Goal: Task Accomplishment & Management: Use online tool/utility

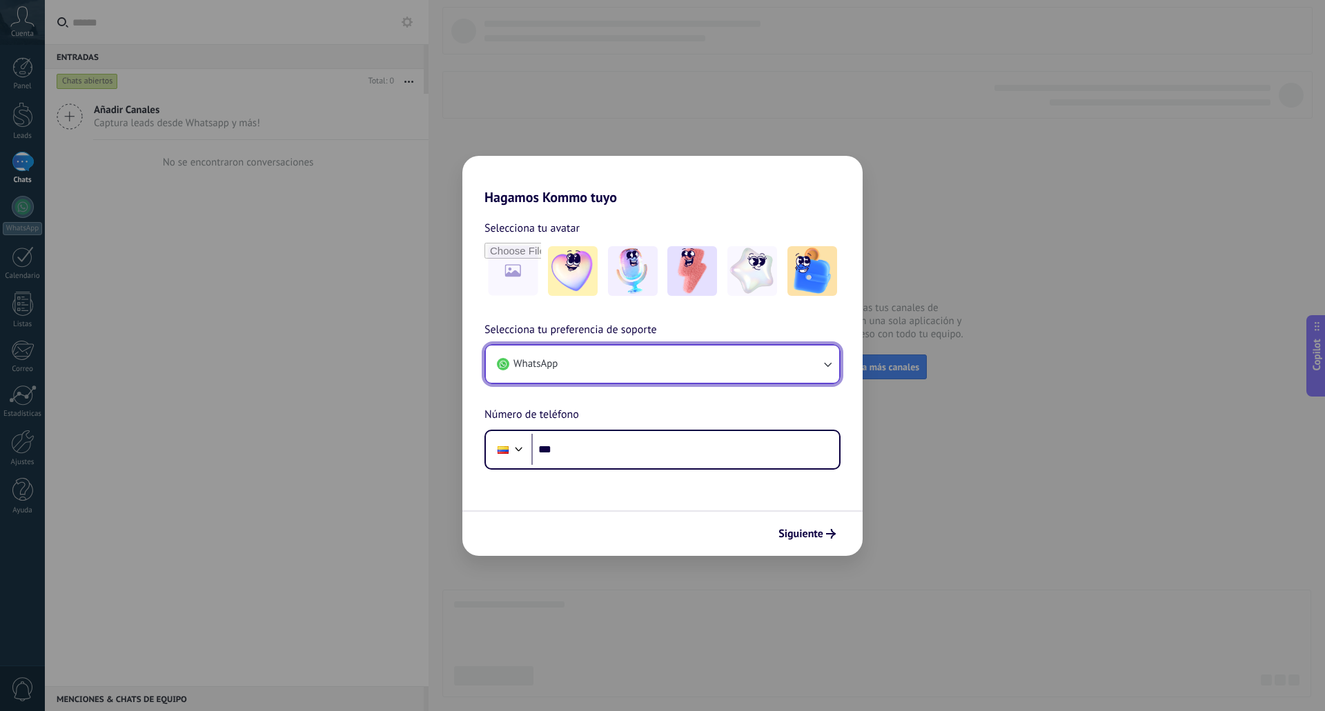
click at [627, 372] on button "WhatsApp" at bounding box center [662, 364] width 353 height 37
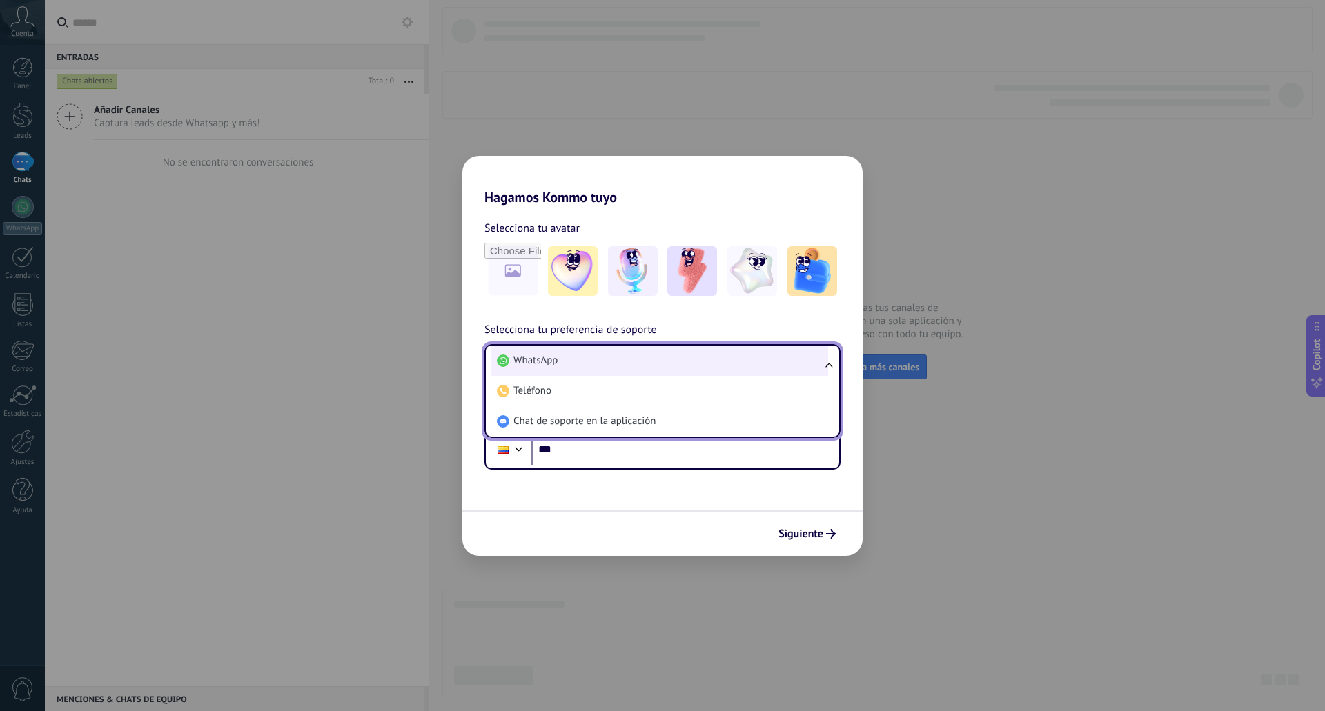
click at [634, 363] on li "WhatsApp" at bounding box center [659, 361] width 337 height 30
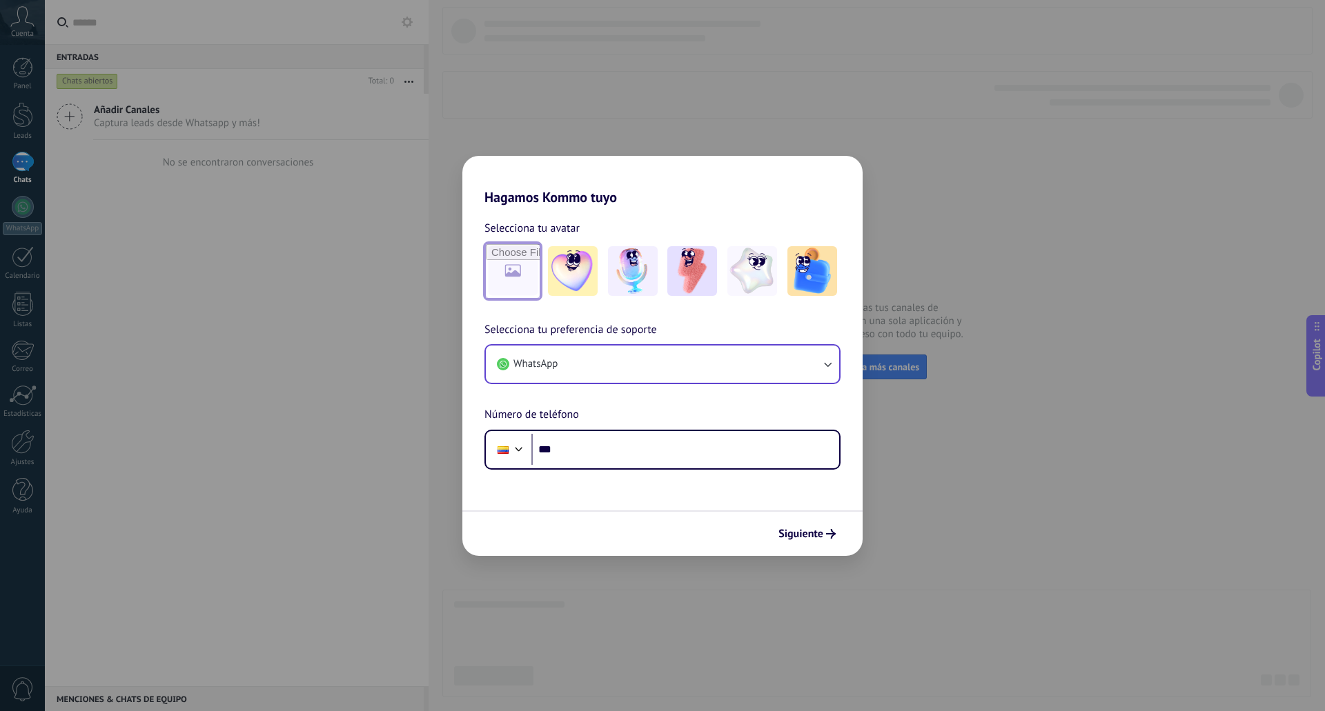
click at [514, 268] on input "file" at bounding box center [513, 271] width 54 height 54
type input "**********"
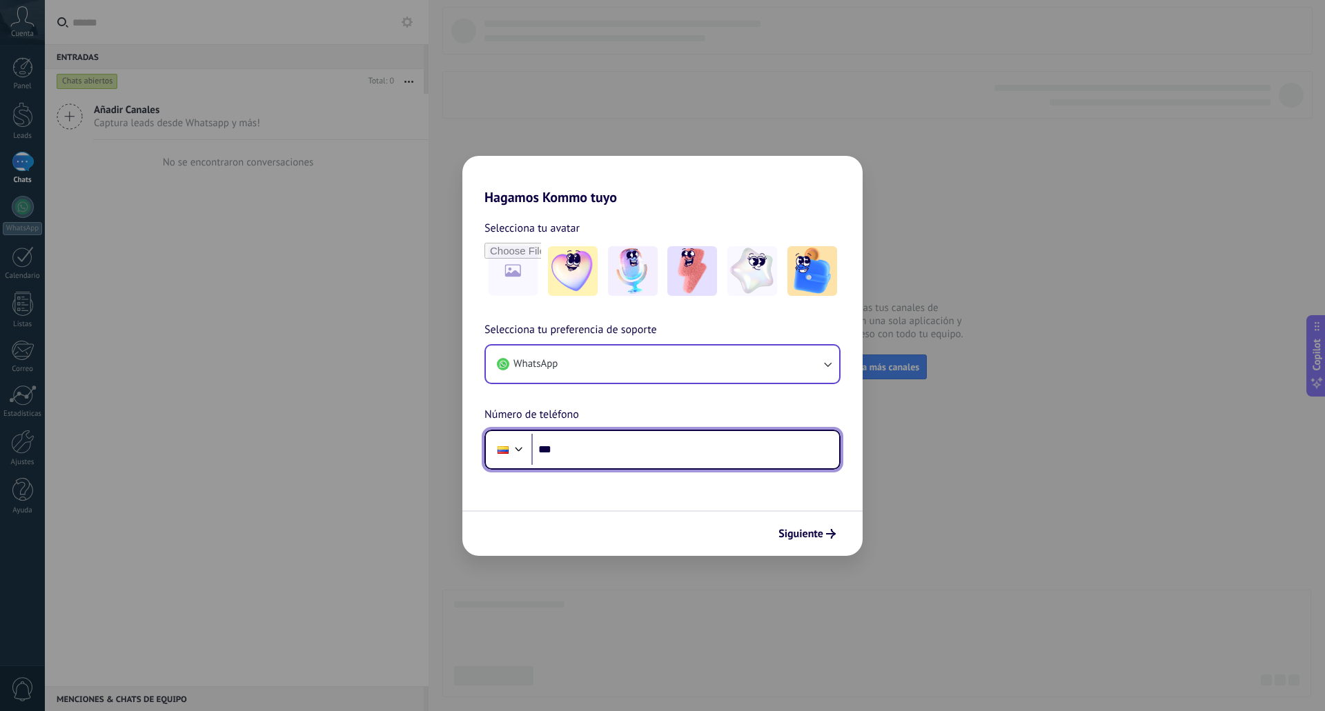
click at [674, 458] on input "***" at bounding box center [685, 450] width 308 height 32
type input "**********"
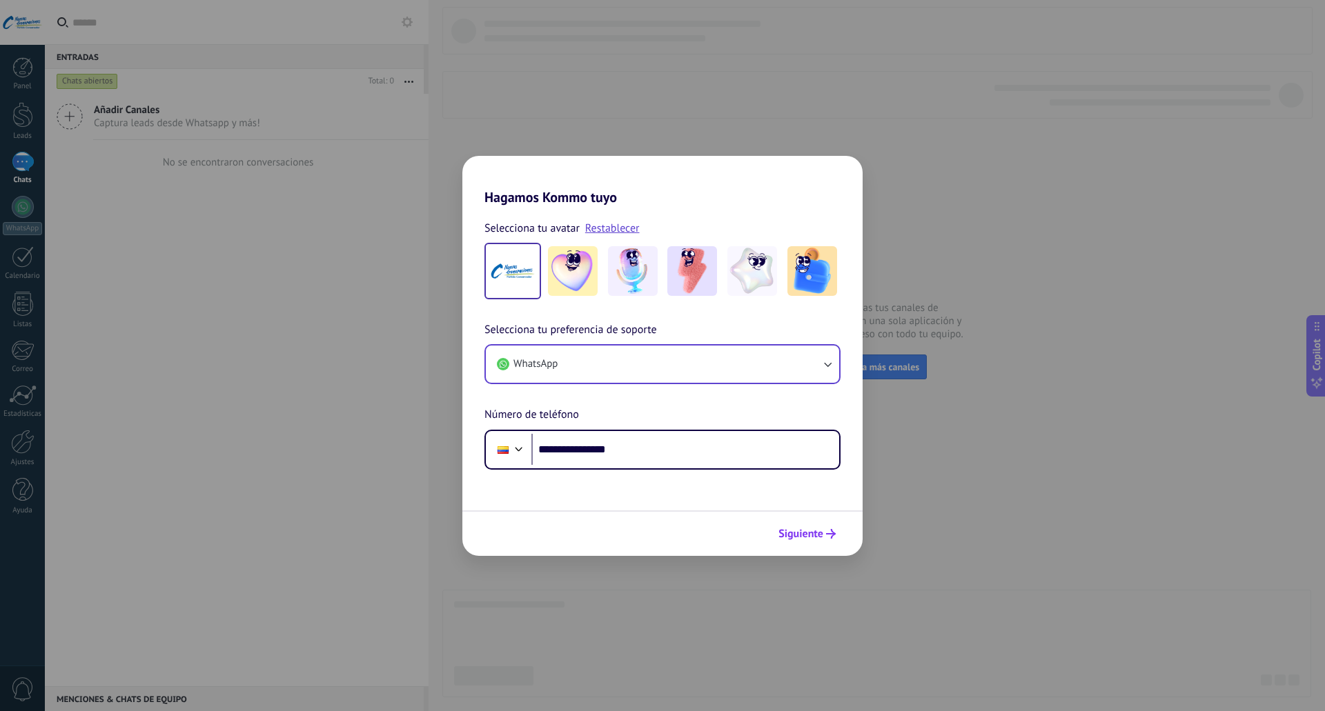
click at [792, 533] on span "Siguiente" at bounding box center [800, 534] width 45 height 10
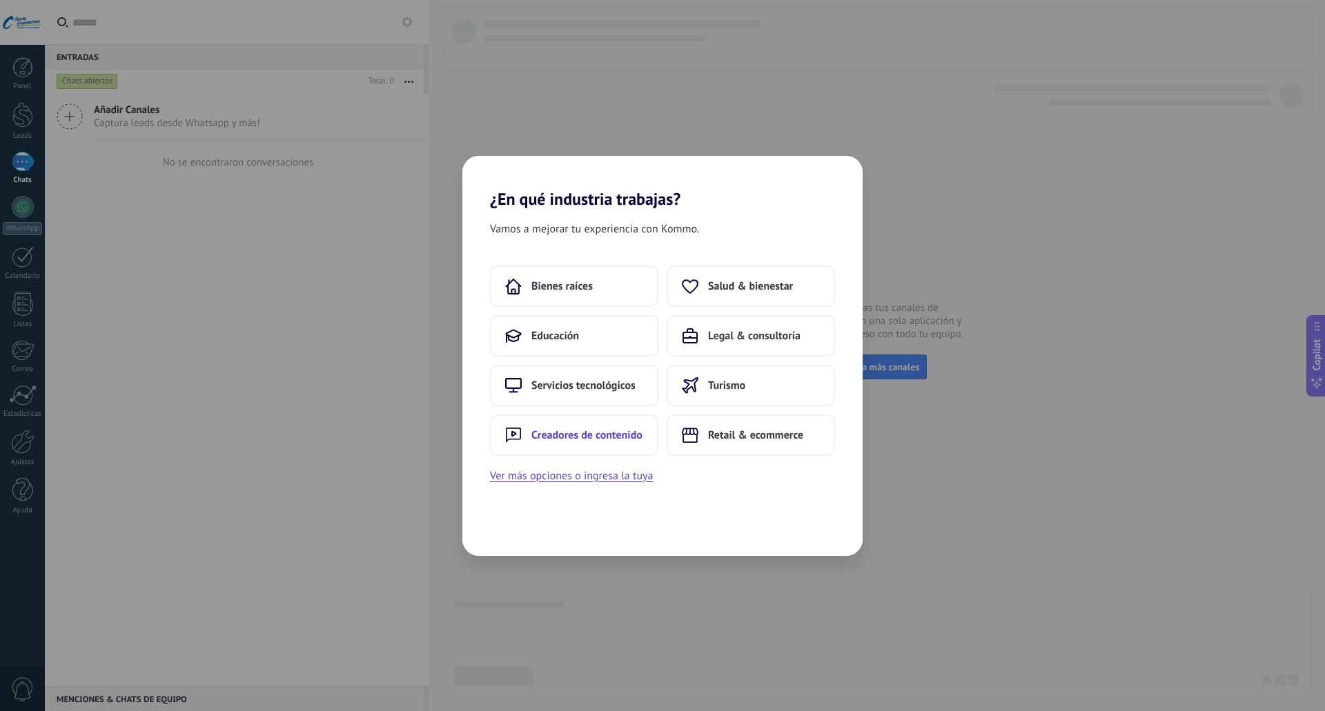
click at [607, 442] on button "Creadores de contenido" at bounding box center [574, 435] width 168 height 41
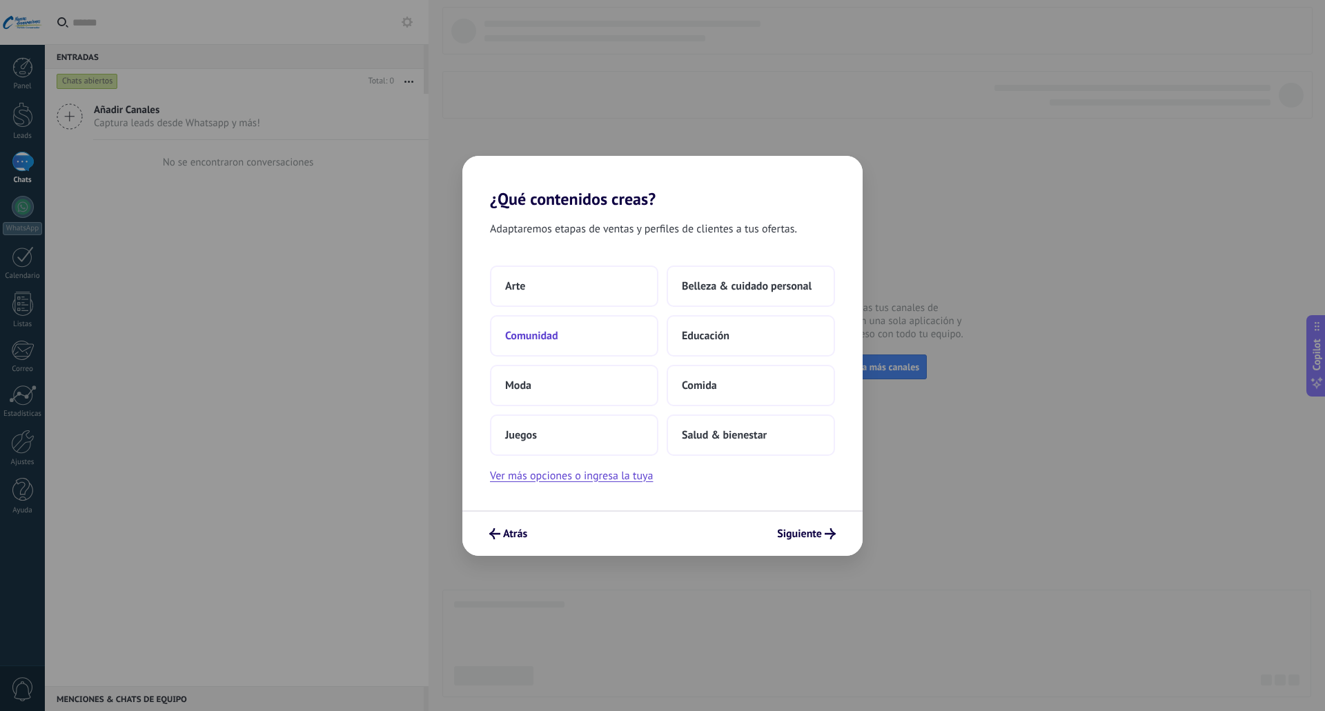
click at [598, 333] on button "Comunidad" at bounding box center [574, 335] width 168 height 41
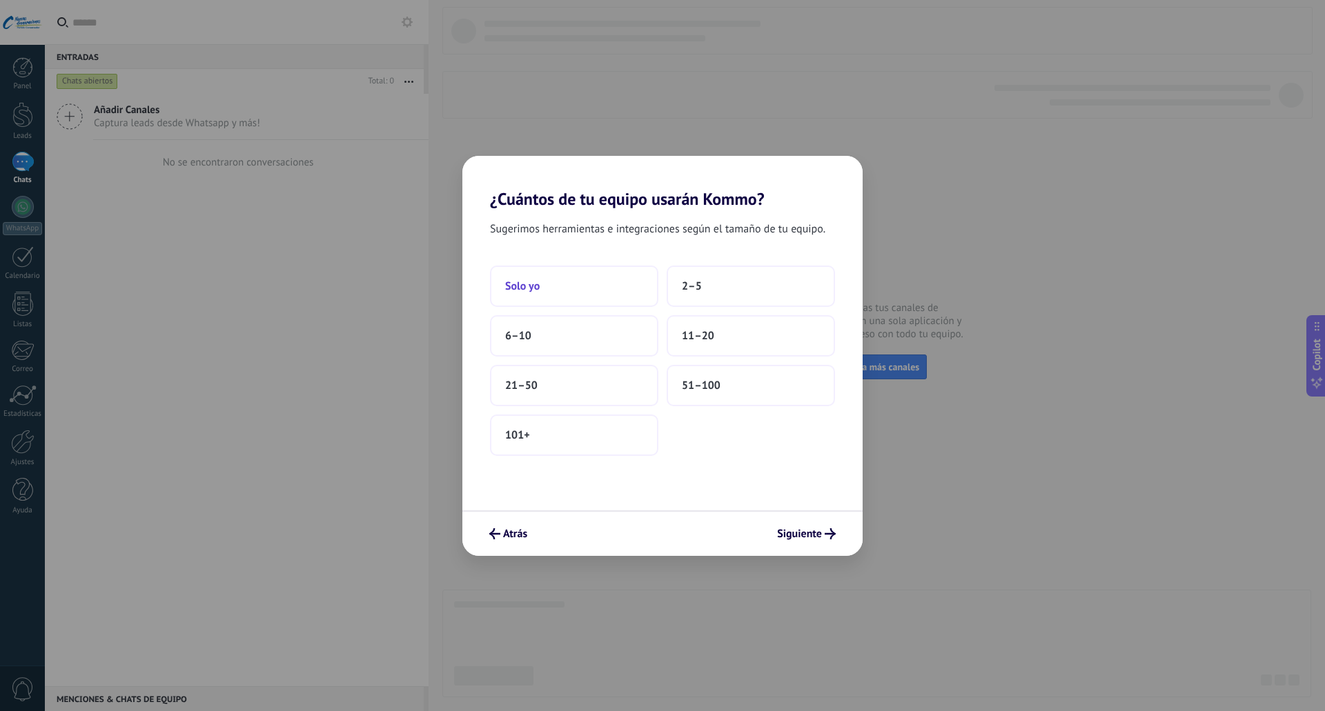
click at [535, 279] on span "Solo yo" at bounding box center [522, 286] width 35 height 14
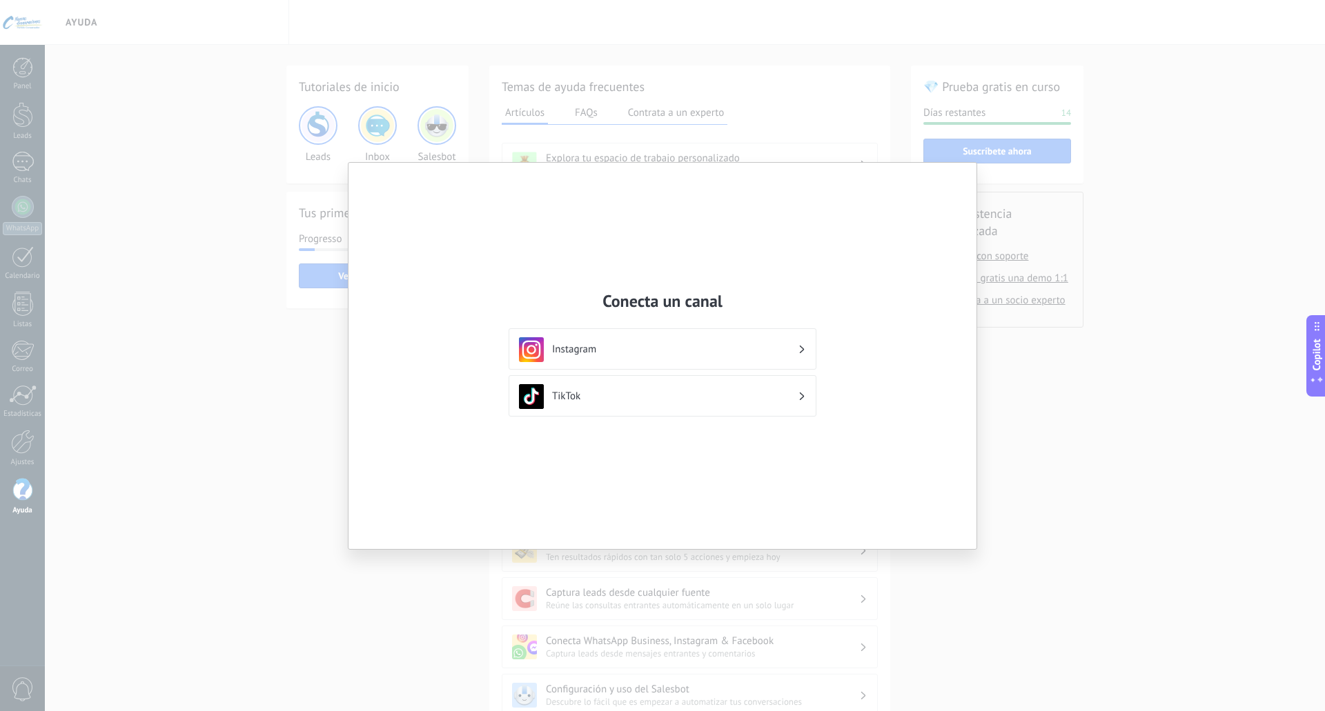
click at [769, 340] on div "Instagram" at bounding box center [662, 349] width 287 height 25
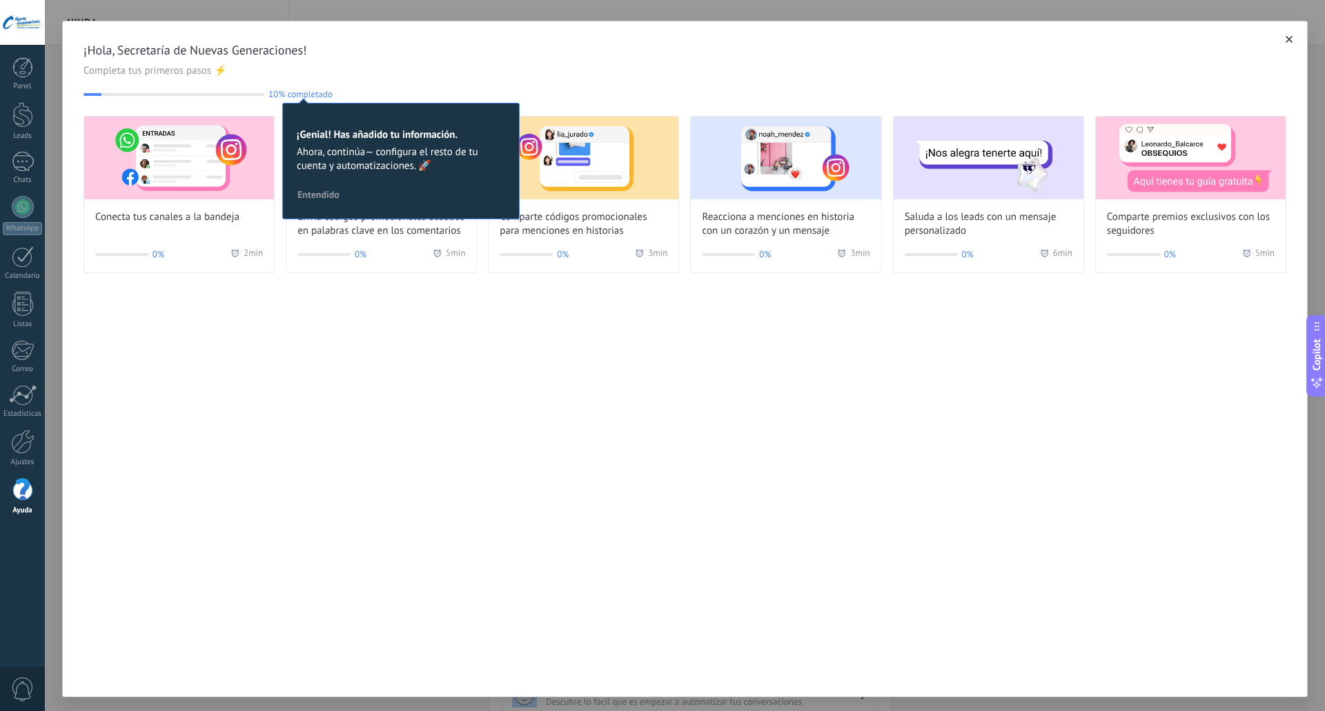
click at [1282, 37] on button "button" at bounding box center [1289, 39] width 14 height 14
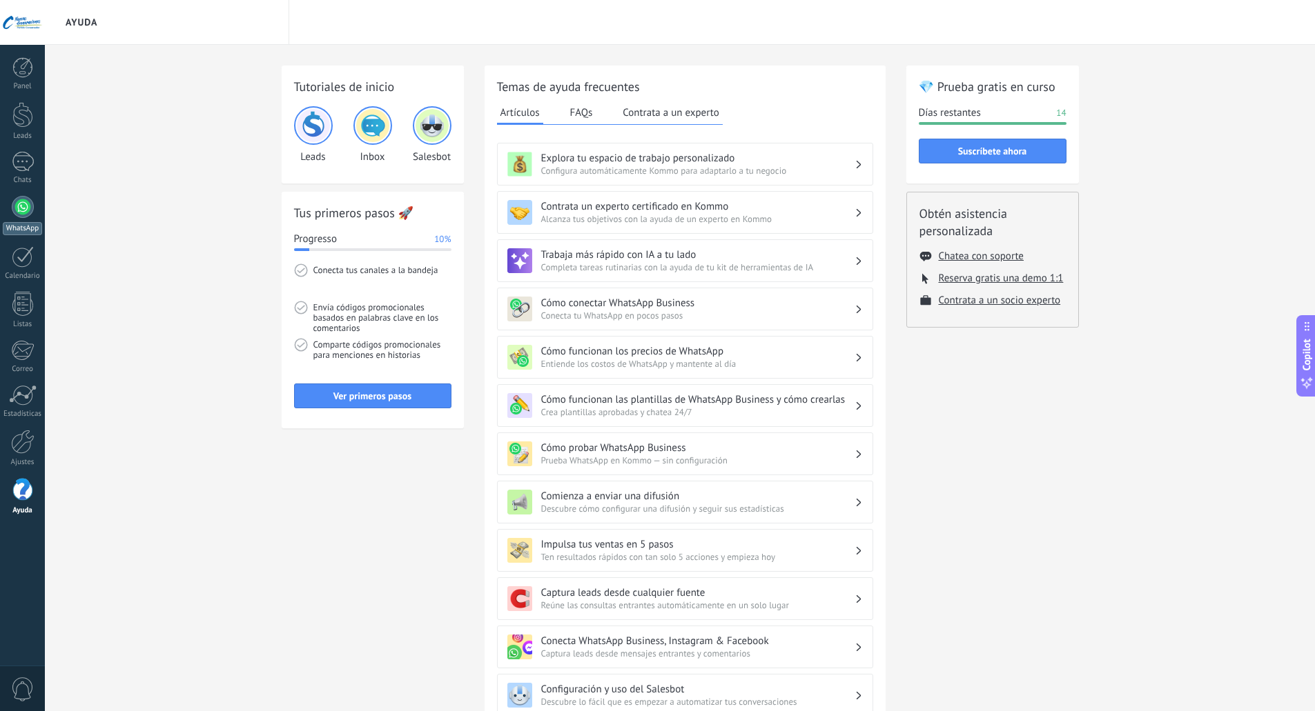
click at [30, 215] on div at bounding box center [23, 207] width 22 height 22
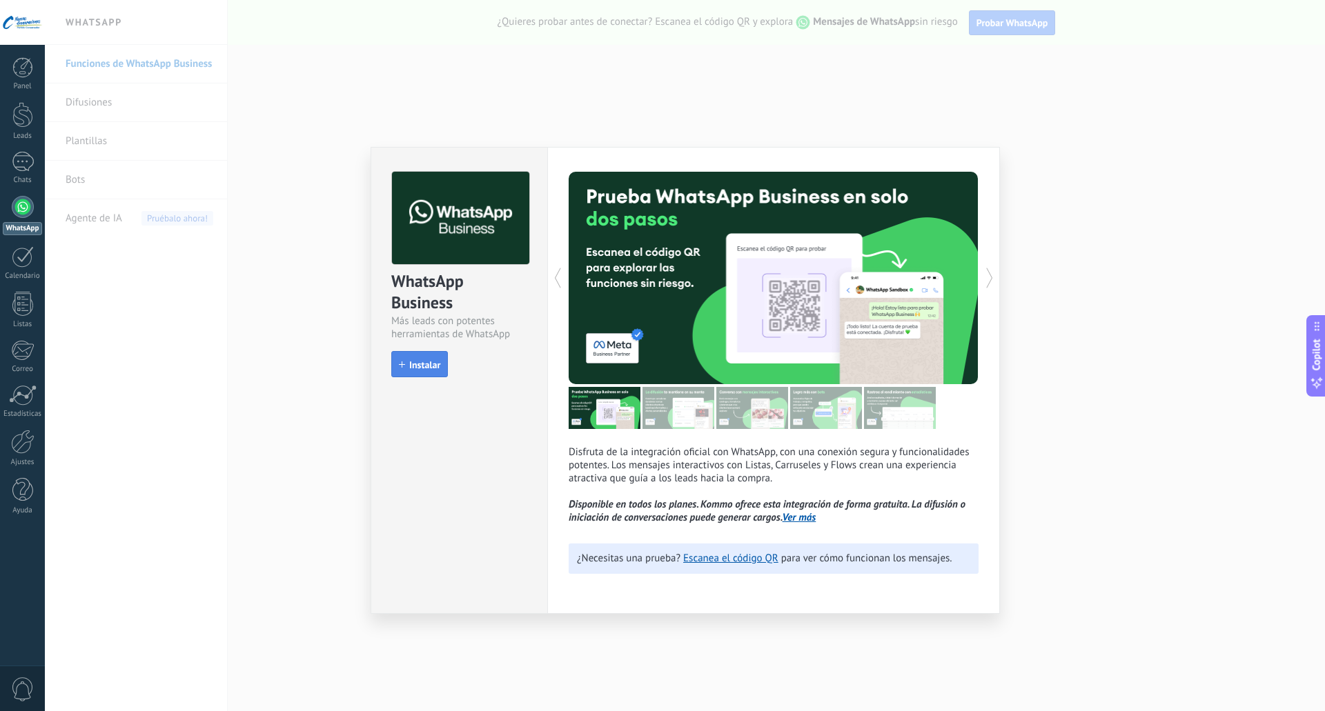
click at [430, 364] on span "Instalar" at bounding box center [424, 365] width 31 height 10
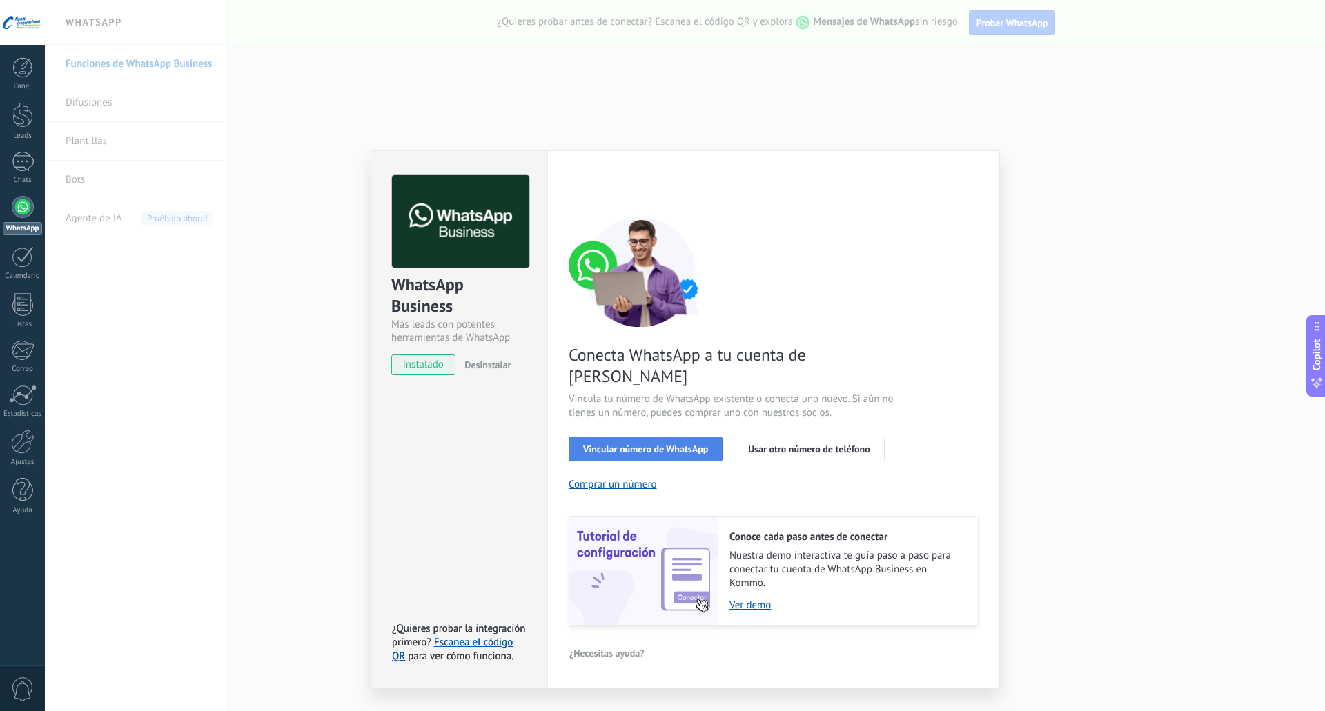
click at [651, 444] on span "Vincular número de WhatsApp" at bounding box center [645, 449] width 125 height 10
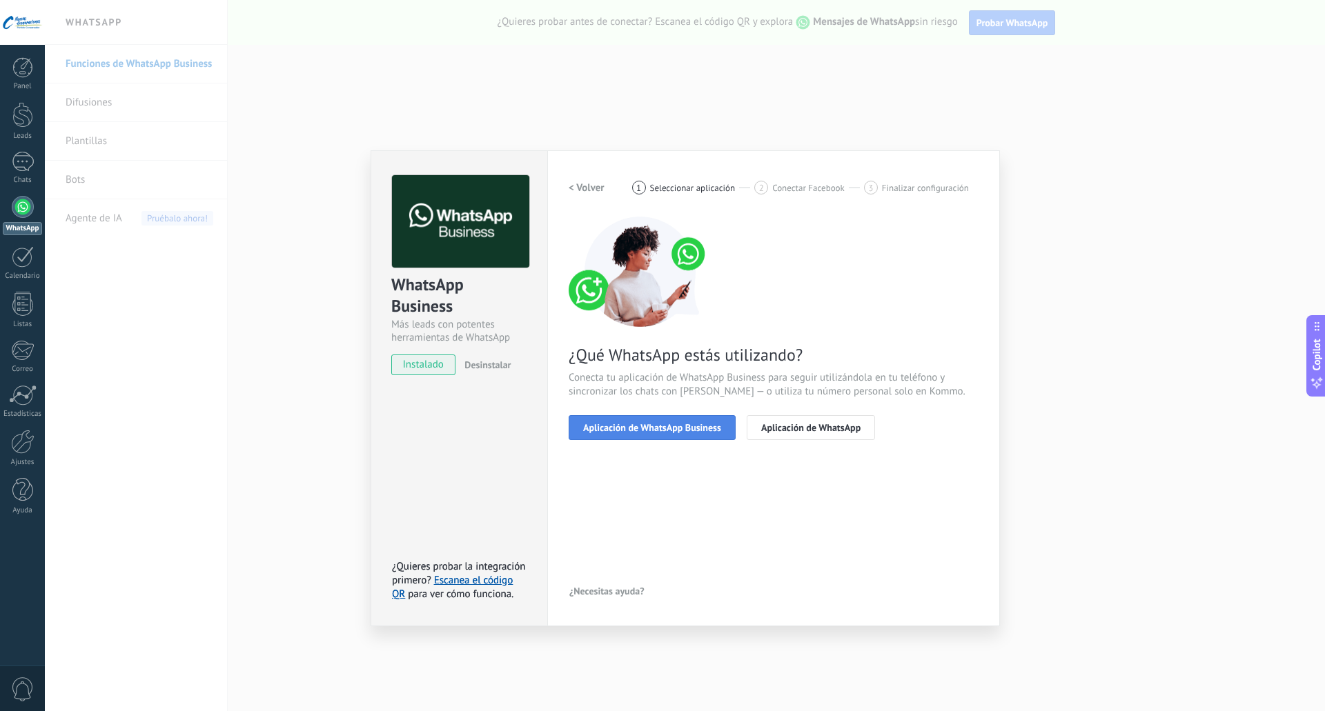
click at [662, 428] on span "Aplicación de WhatsApp Business" at bounding box center [652, 428] width 138 height 10
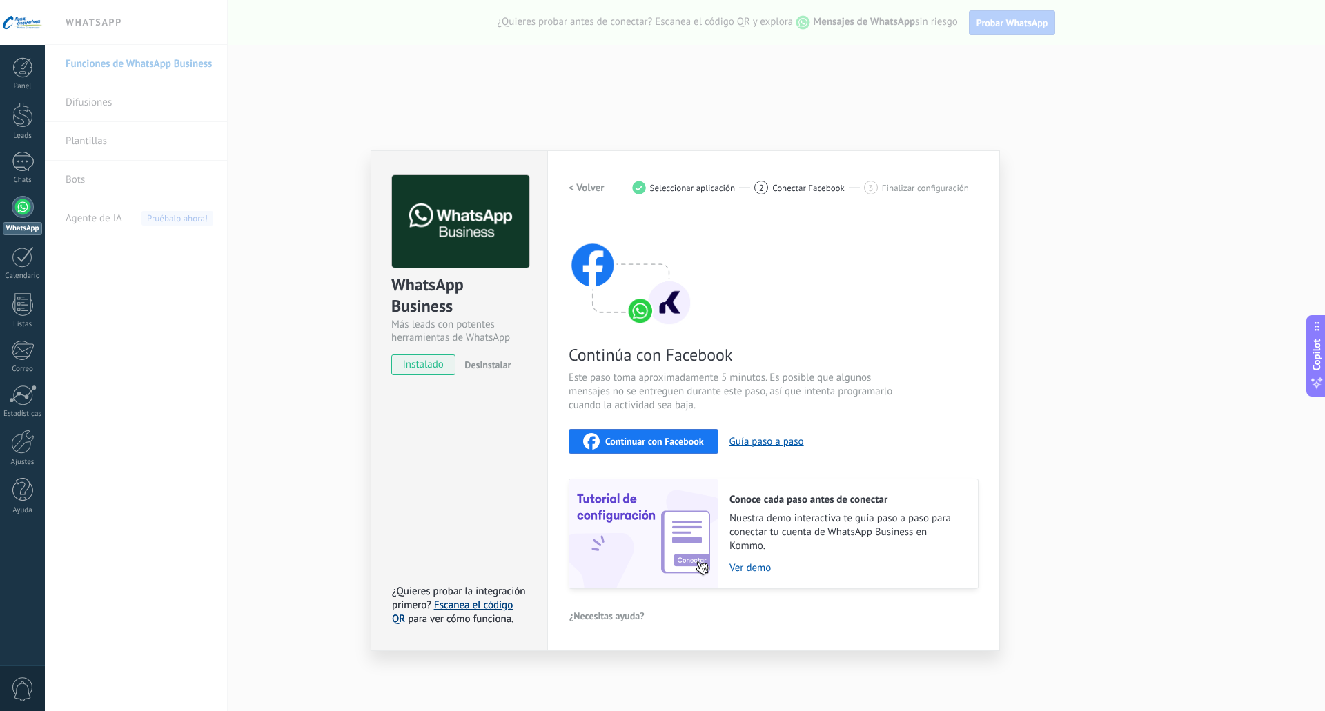
click at [469, 606] on link "Escanea el código QR" at bounding box center [452, 612] width 121 height 27
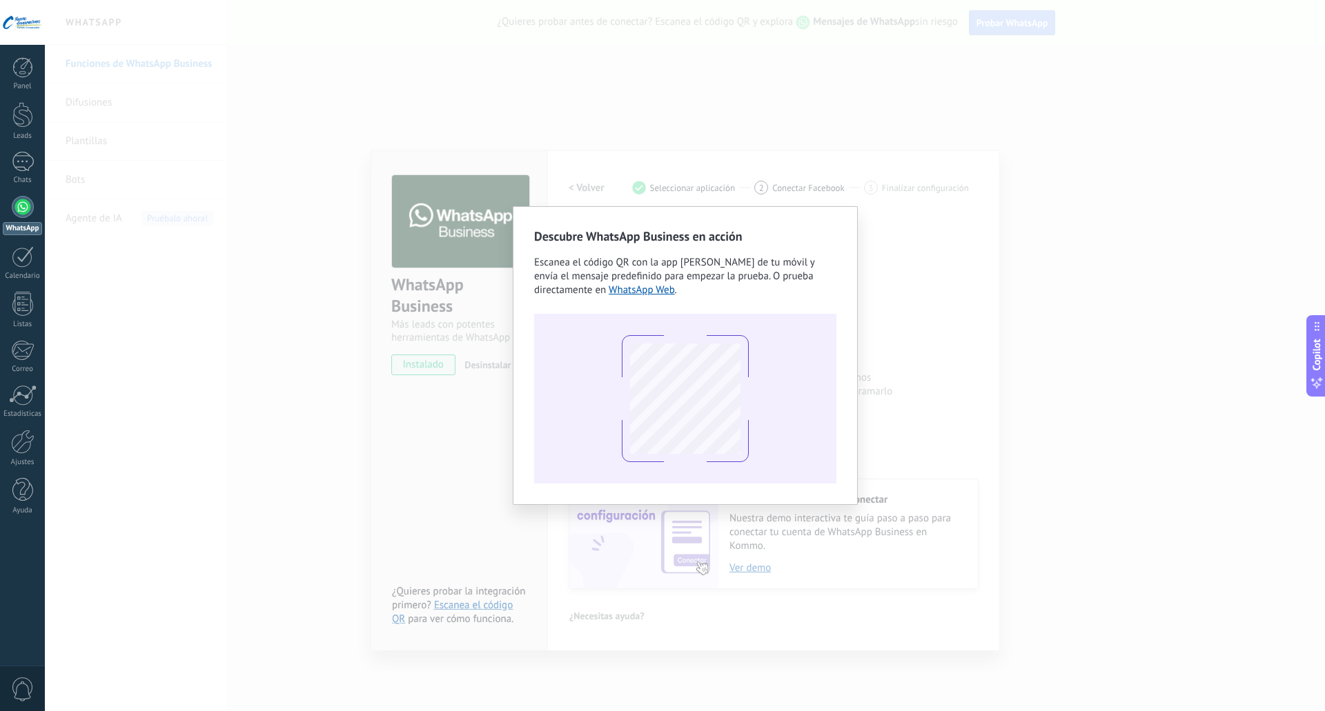
drag, startPoint x: 139, startPoint y: 189, endPoint x: 140, endPoint y: 196, distance: 6.9
click at [140, 189] on div "Descubre WhatsApp Business en acción Escanea el código QR con la app de cámara …" at bounding box center [685, 355] width 1280 height 711
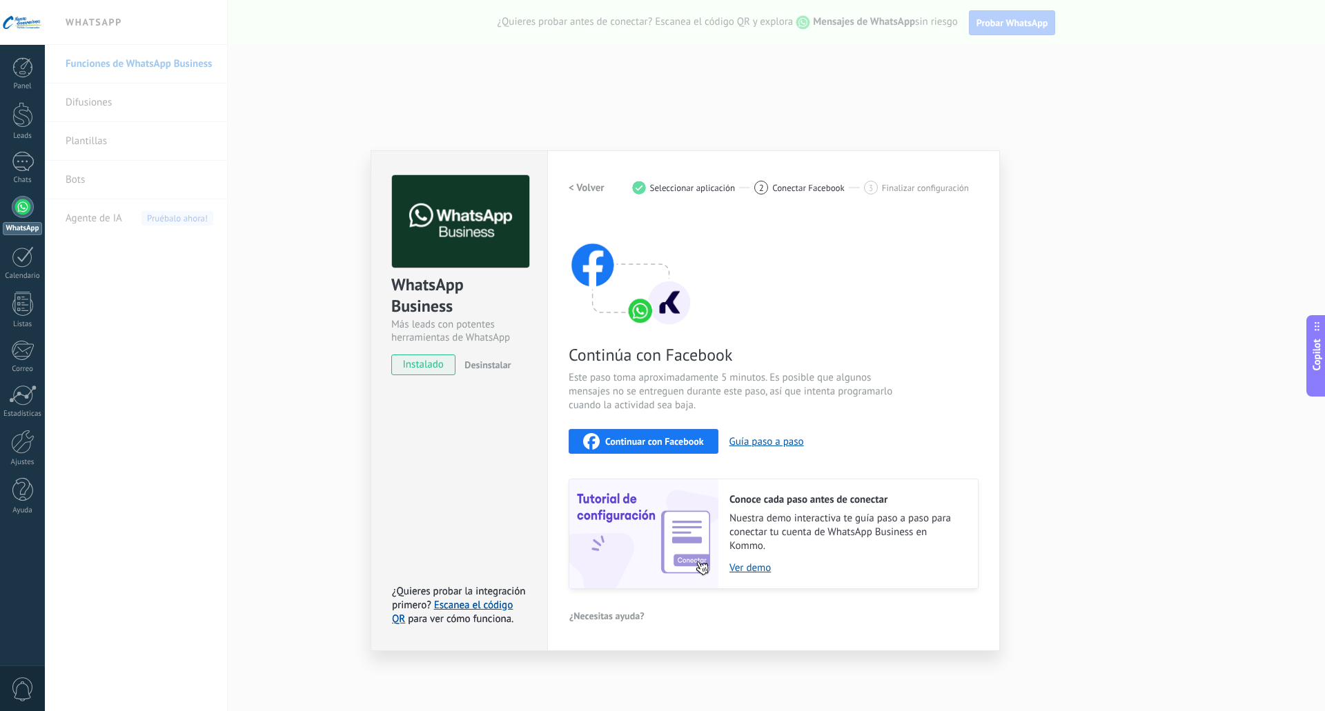
click at [1003, 176] on div "WhatsApp Business Más leads con potentes herramientas de WhatsApp instalado Des…" at bounding box center [685, 355] width 1280 height 711
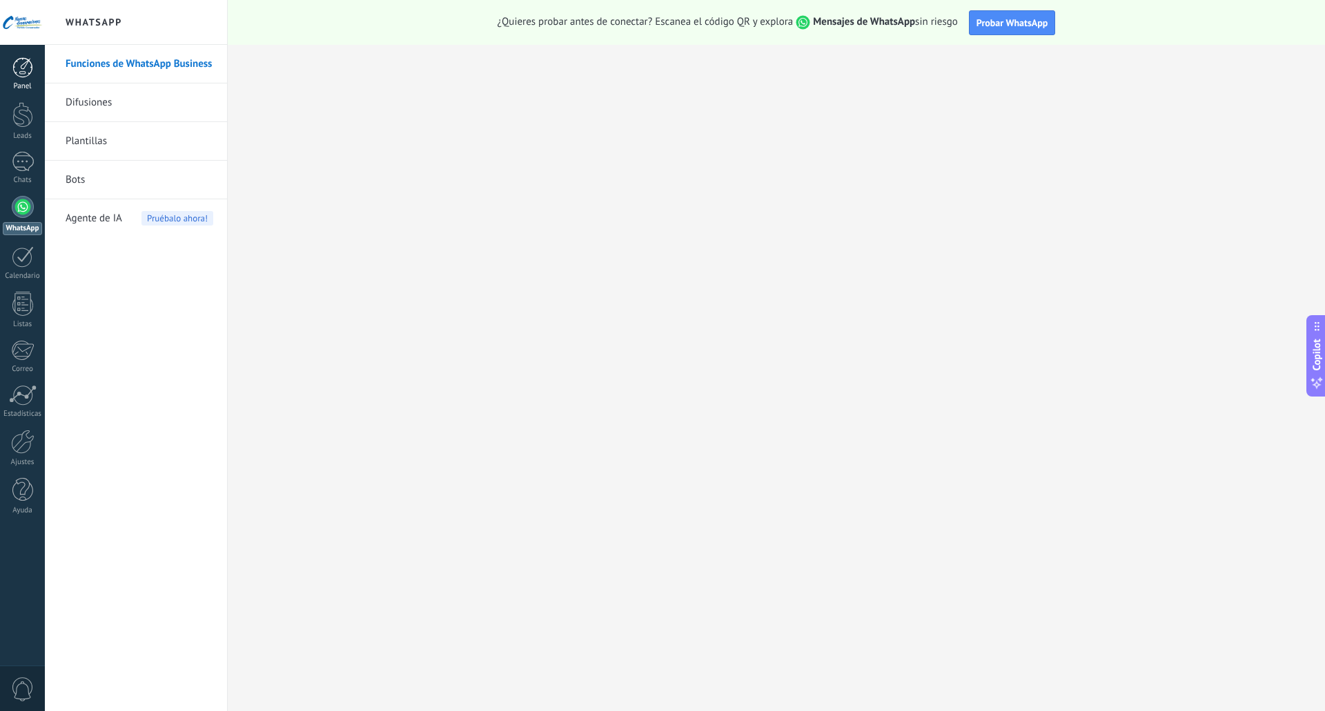
click at [28, 83] on div "Panel" at bounding box center [23, 86] width 40 height 9
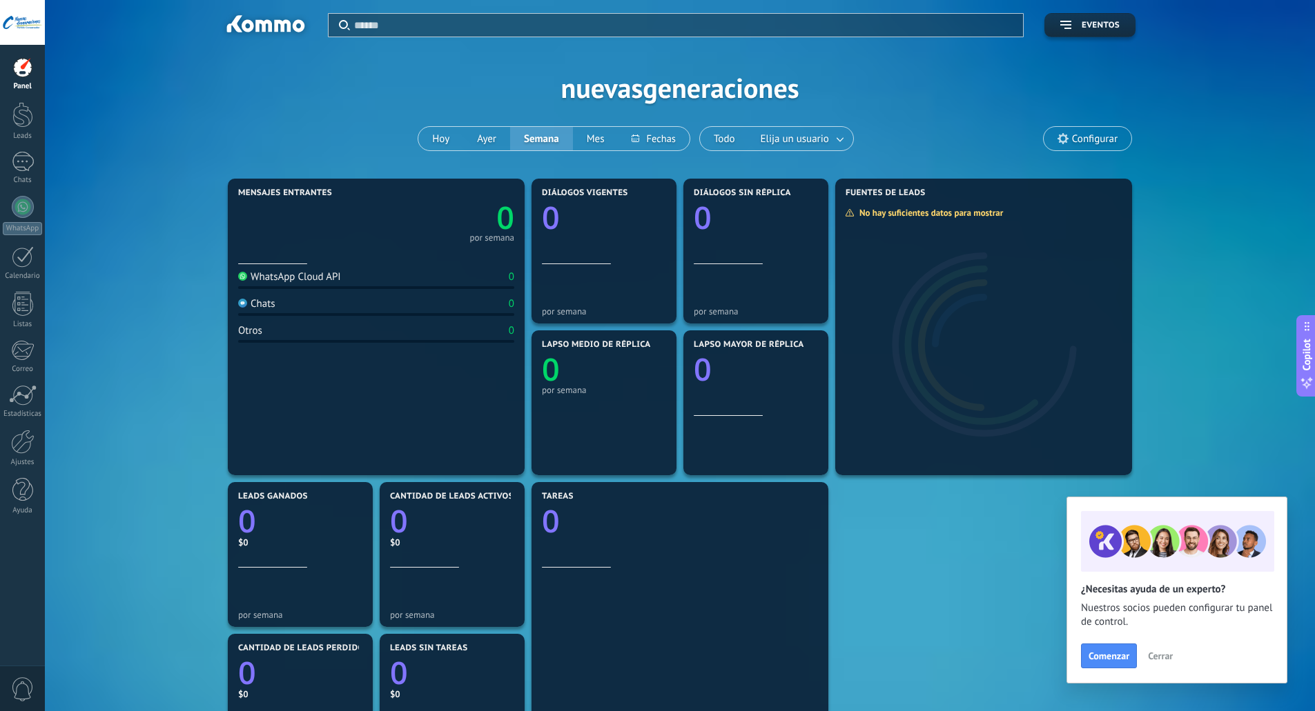
click at [1163, 660] on span "Cerrar" at bounding box center [1160, 656] width 25 height 10
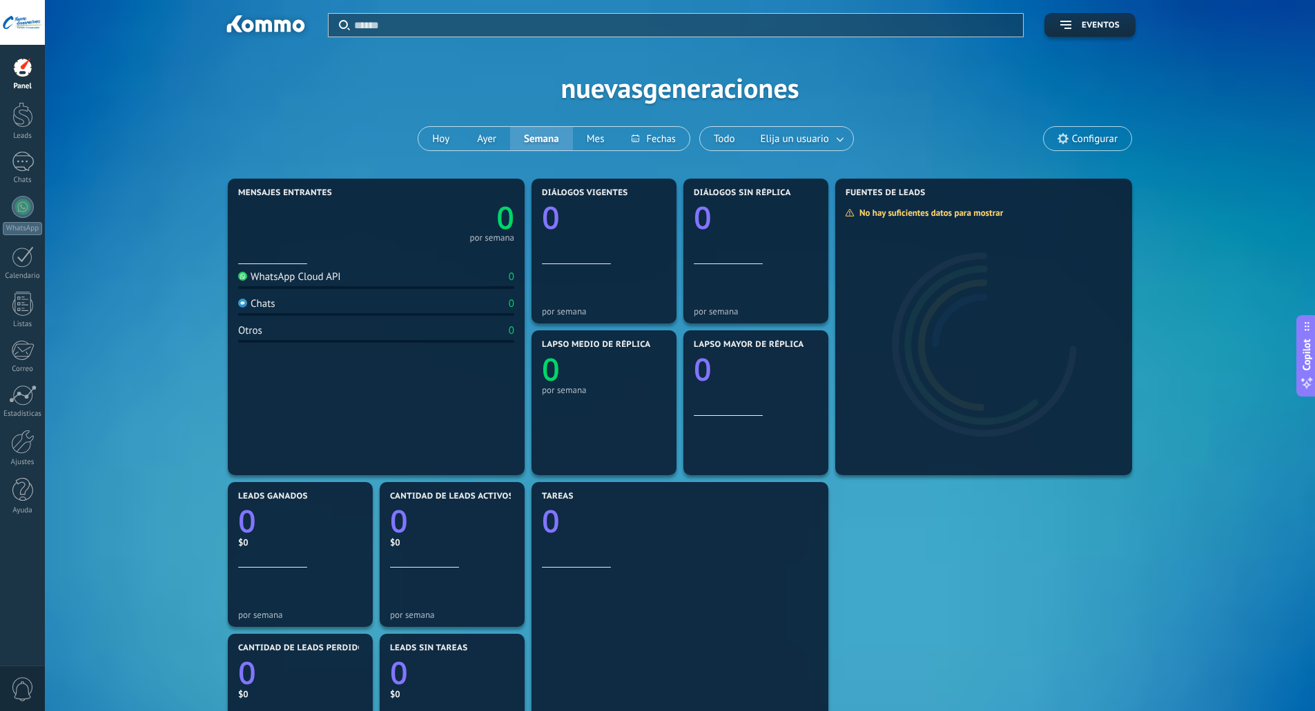
click at [1145, 599] on div "Mensajes entrantes 0 por semana WhatsApp Cloud API 0 Chats 0 Otros 0 Diálogos v…" at bounding box center [680, 554] width 1228 height 759
click at [684, 88] on div "Aplicar Eventos nuevasgeneraciones Hoy Ayer Semana Mes Todo Elija un usuario Co…" at bounding box center [680, 87] width 1228 height 175
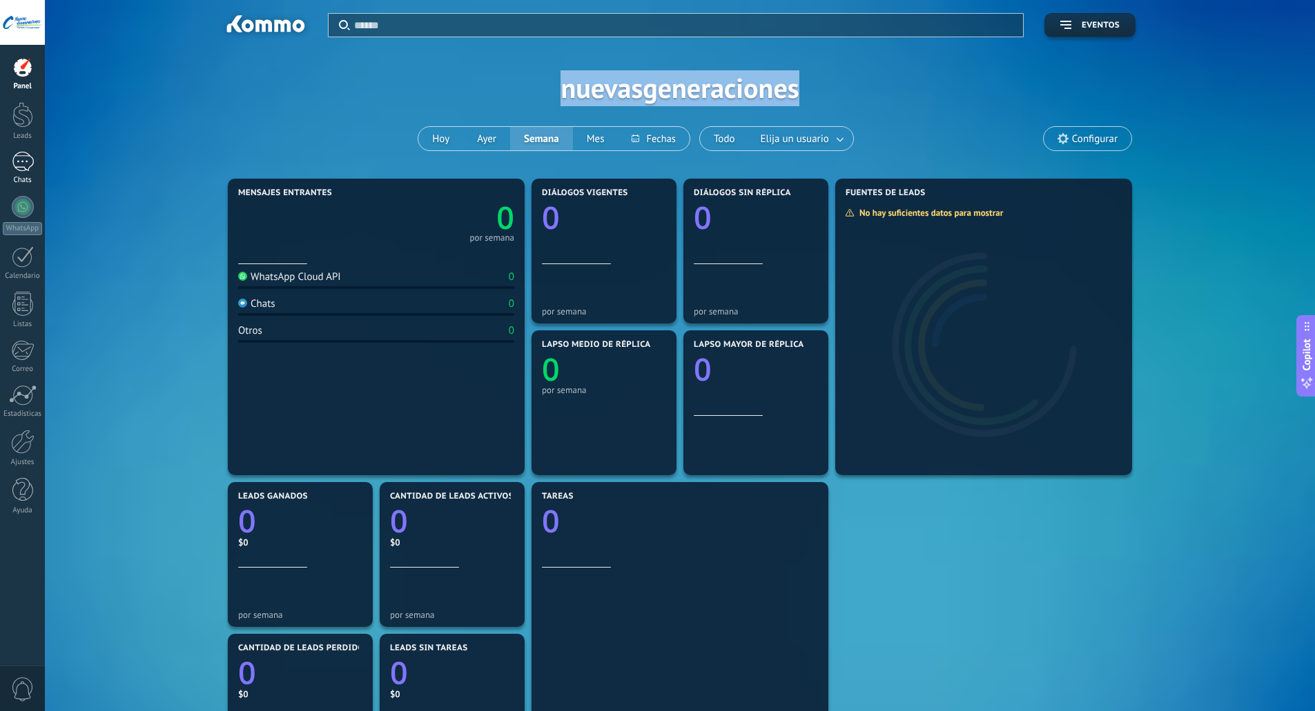
click at [21, 155] on div at bounding box center [23, 162] width 22 height 20
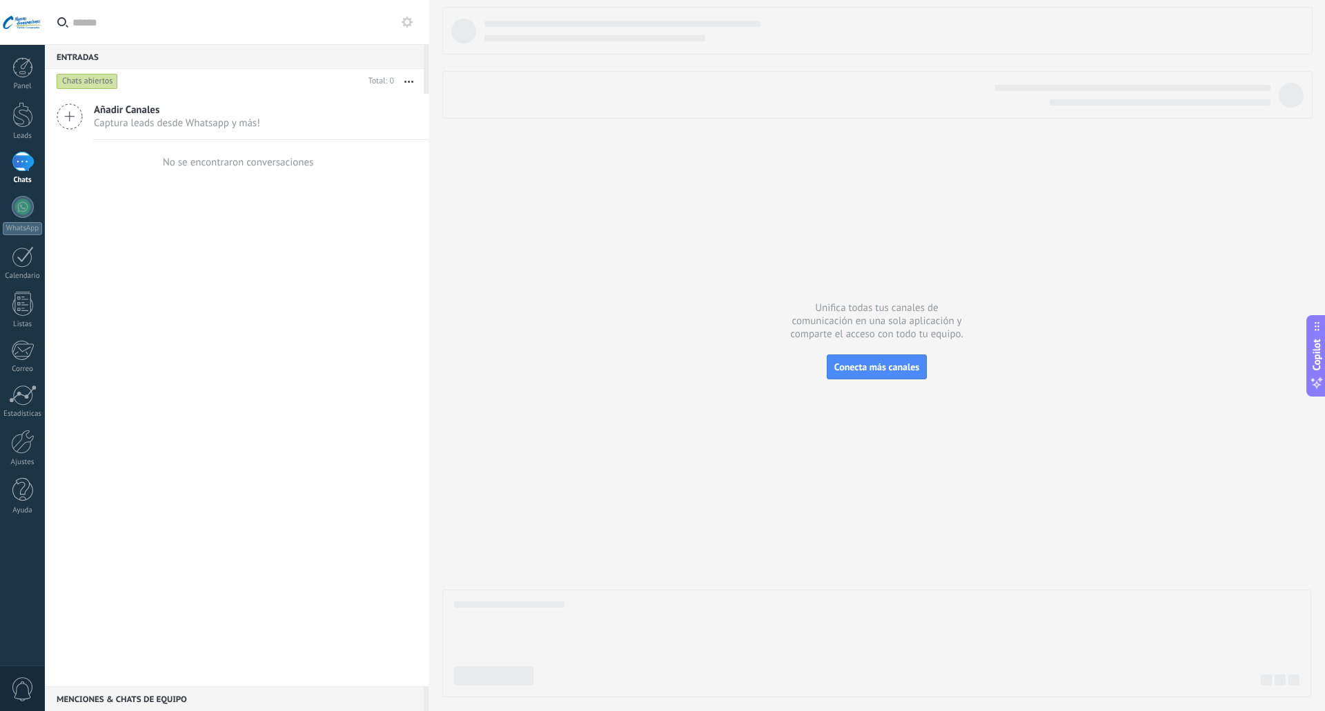
click at [12, 168] on div at bounding box center [23, 162] width 22 height 20
click at [23, 199] on div at bounding box center [23, 207] width 22 height 22
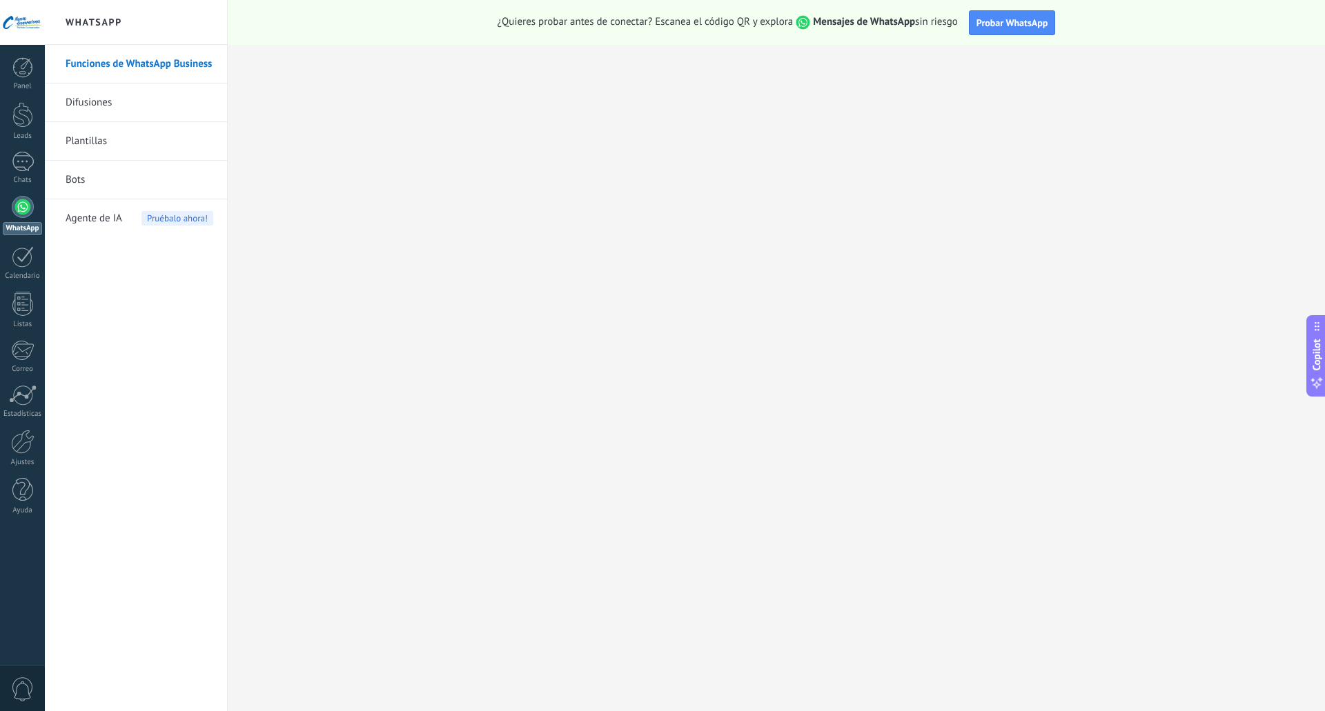
click at [96, 136] on link "Plantillas" at bounding box center [140, 141] width 148 height 39
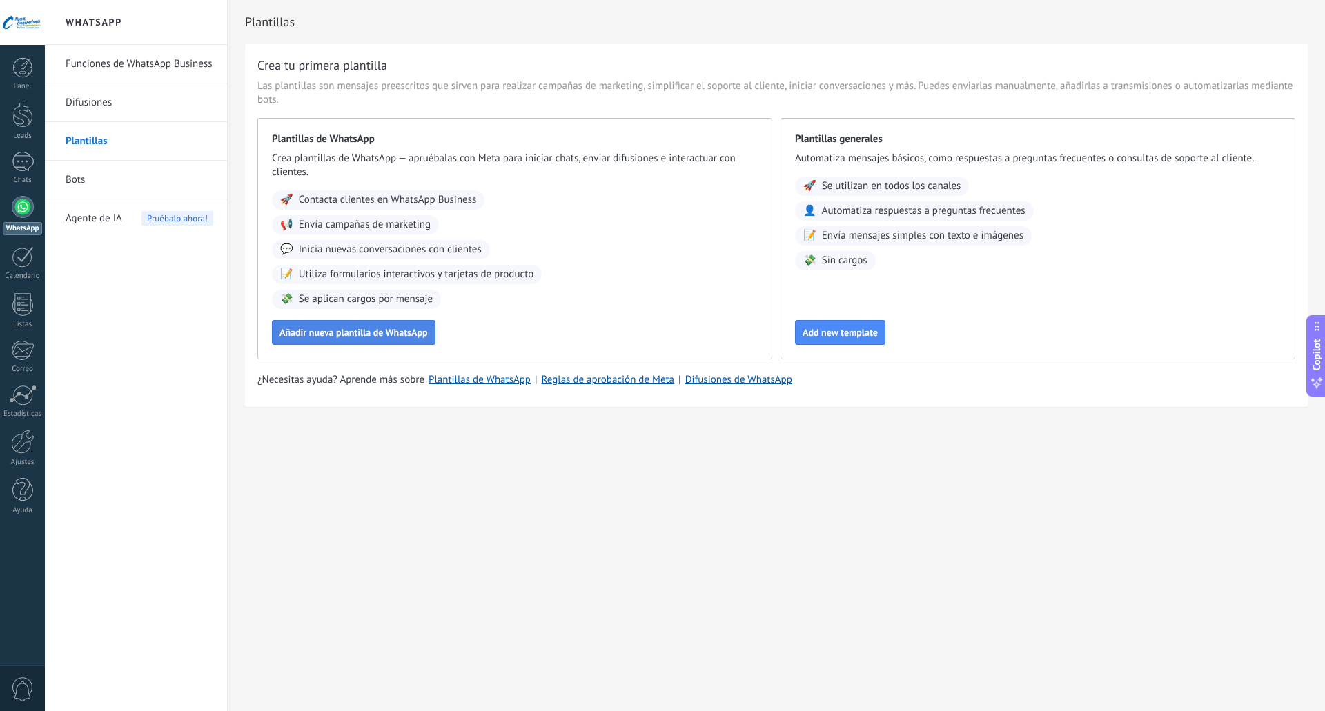
click at [397, 333] on span "Añadir nueva plantilla de WhatsApp" at bounding box center [353, 333] width 148 height 10
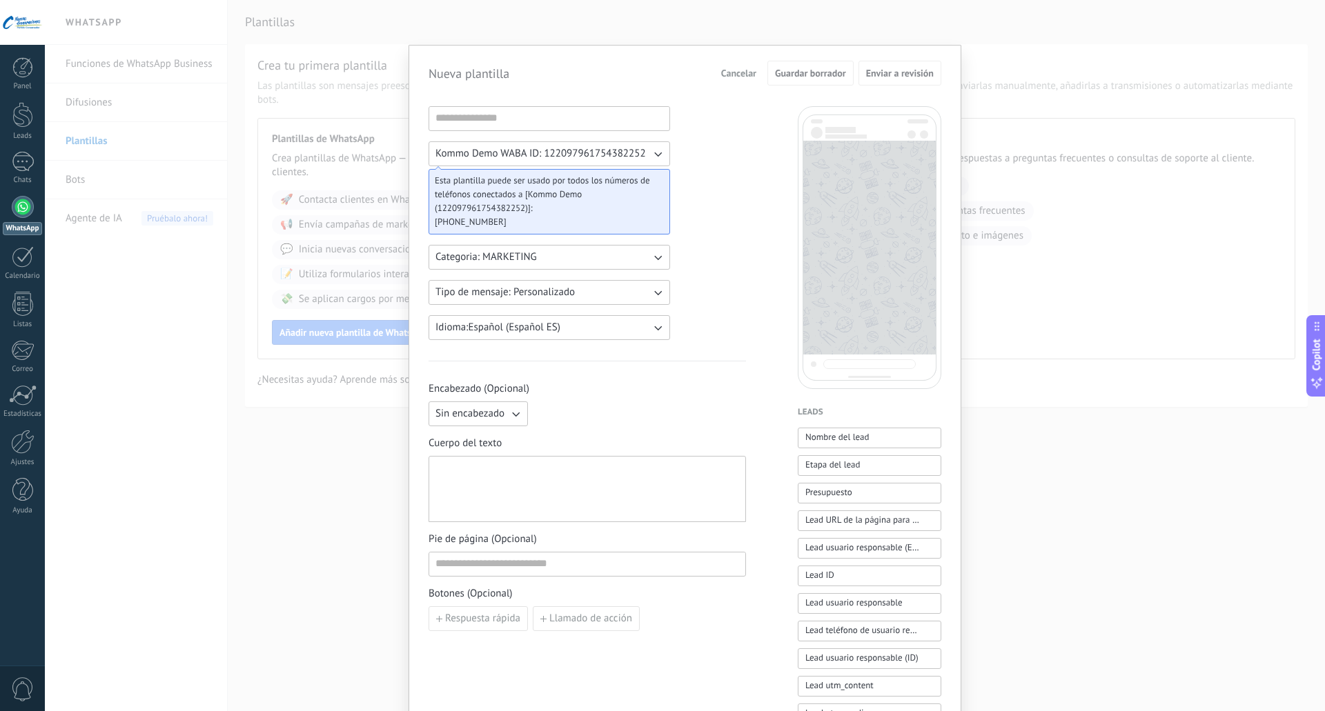
click at [536, 154] on span "Kommo Demo WABA ID: 122097961754382252" at bounding box center [540, 154] width 210 height 14
click at [533, 117] on input at bounding box center [549, 118] width 240 height 22
type input "**********"
click at [701, 314] on div "**********" at bounding box center [587, 572] width 317 height 932
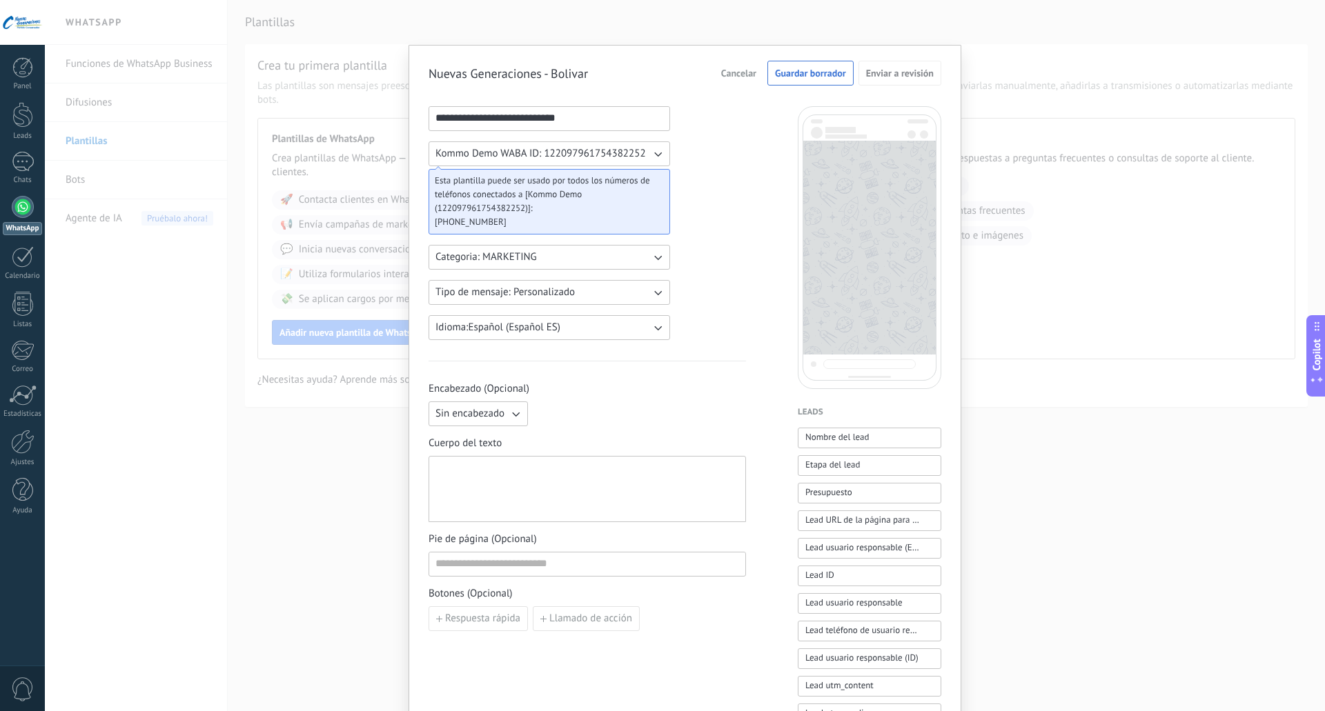
click at [529, 474] on div at bounding box center [587, 489] width 304 height 55
click at [492, 411] on span "Sin encabezado" at bounding box center [469, 414] width 69 height 14
click at [502, 459] on span "Imagen o archivo" at bounding box center [473, 461] width 77 height 14
click at [584, 411] on label "Imagen o archivo" at bounding box center [600, 414] width 135 height 25
click at [533, 402] on input "Imagen o archivo" at bounding box center [533, 402] width 0 height 0
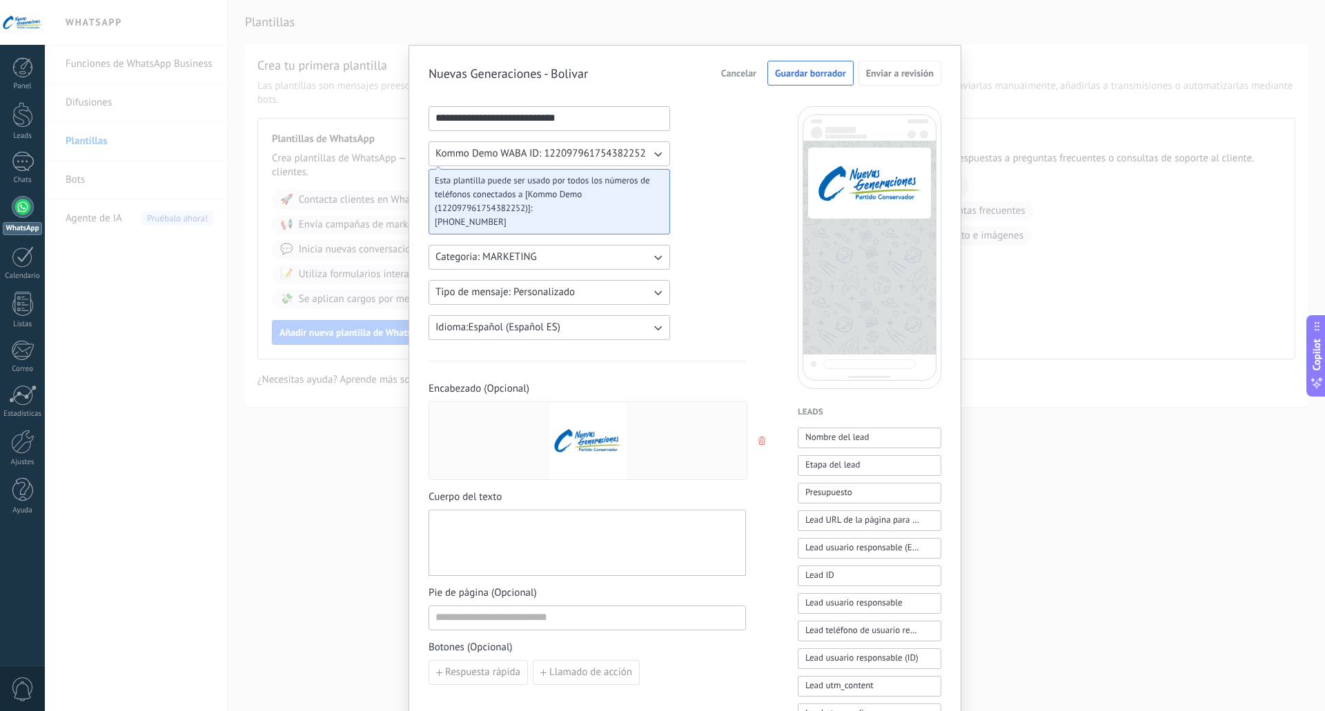
click at [616, 552] on div at bounding box center [587, 543] width 304 height 55
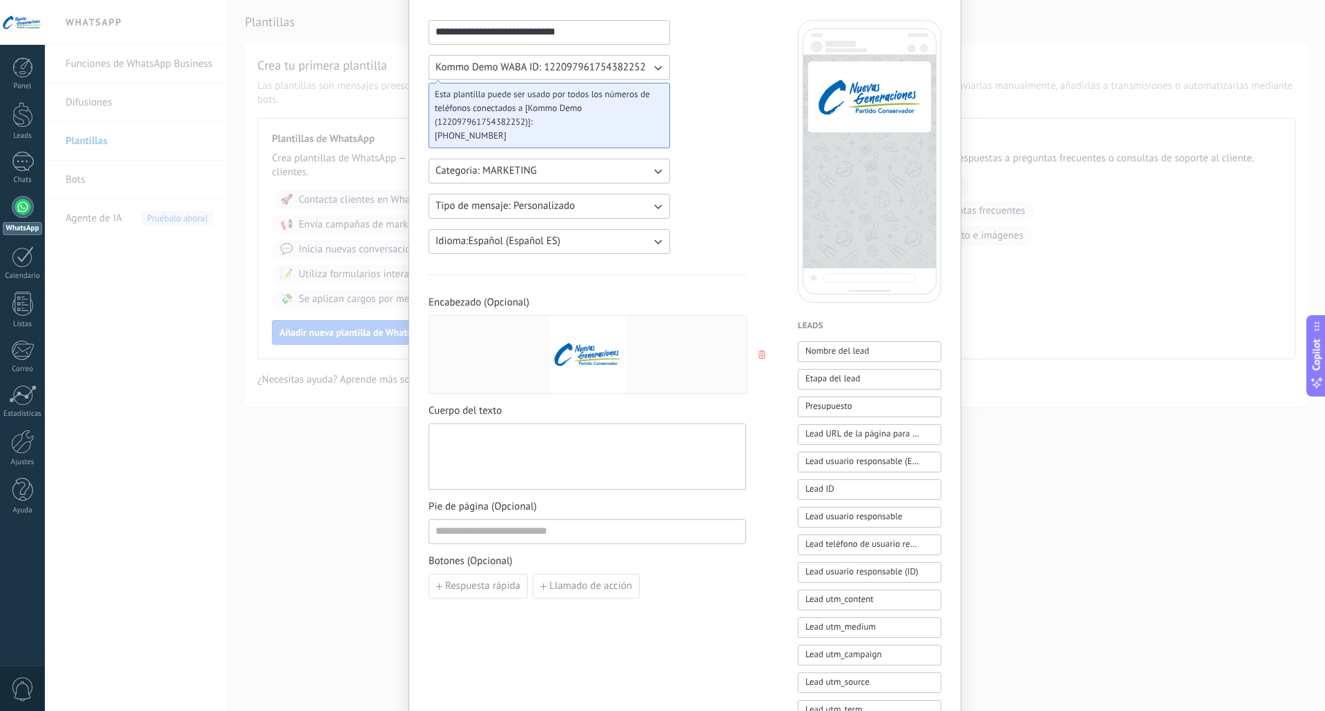
scroll to position [207, 0]
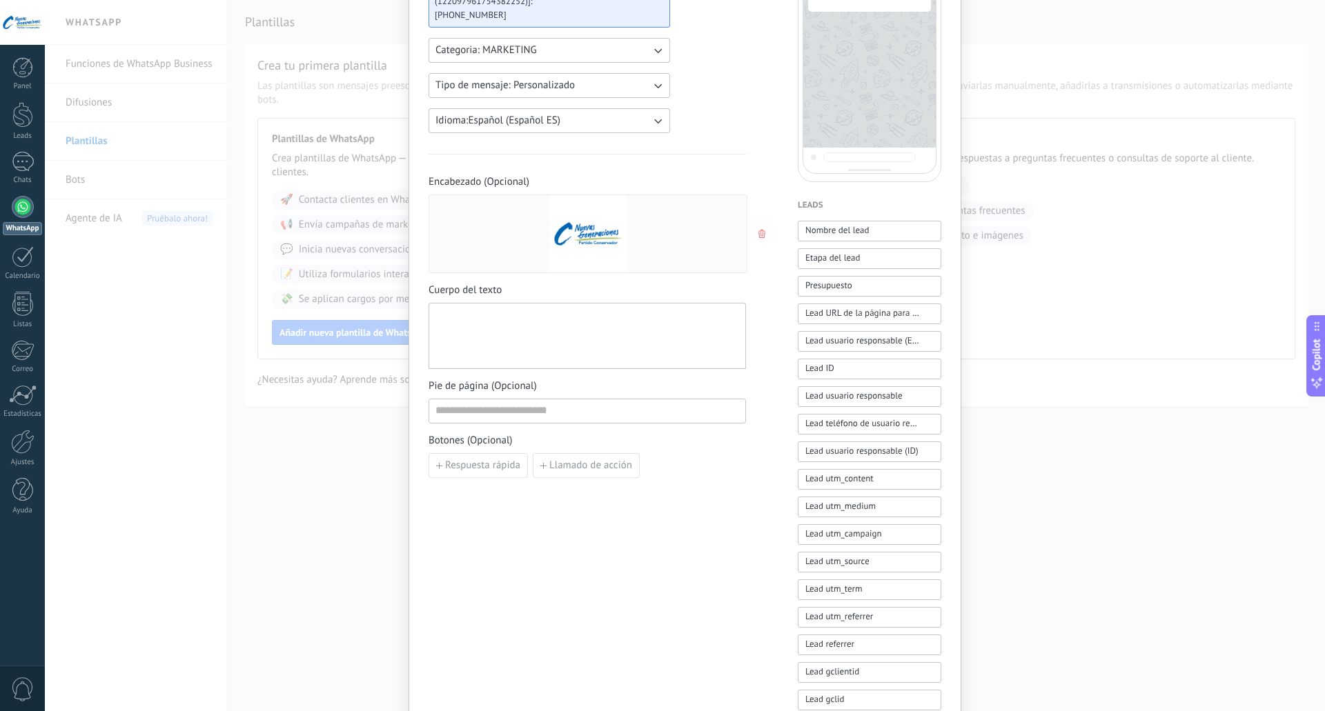
click at [593, 332] on div at bounding box center [587, 336] width 304 height 55
click at [508, 413] on input at bounding box center [587, 411] width 316 height 22
click at [622, 324] on div at bounding box center [587, 336] width 304 height 55
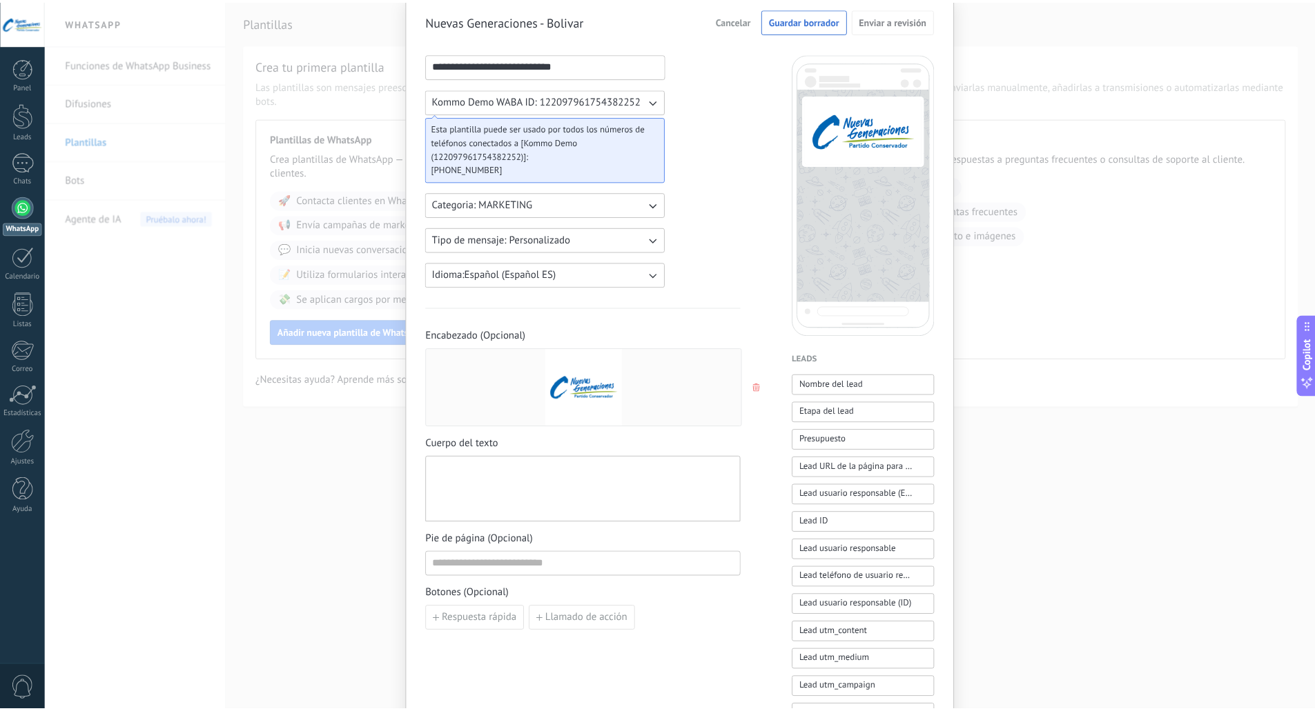
scroll to position [0, 0]
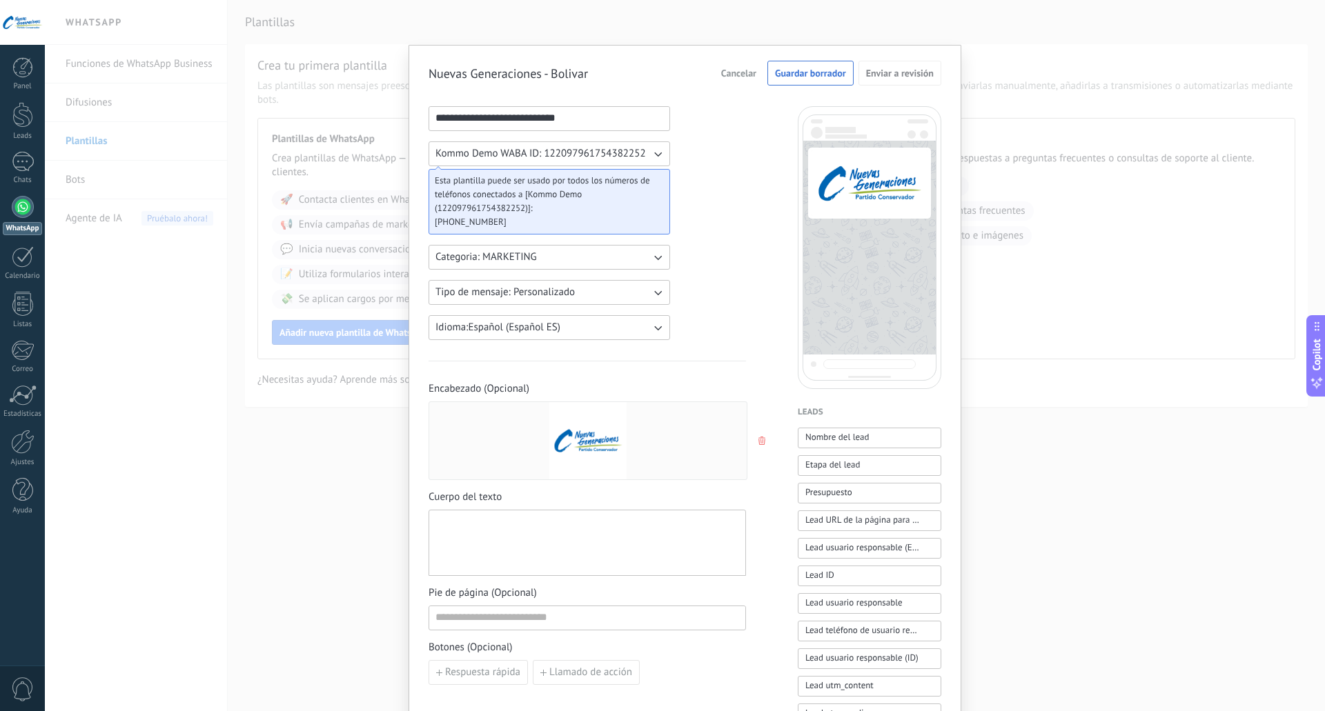
click at [559, 193] on span "Esta plantilla puede ser usado por todos los números de teléfonos conectados a …" at bounding box center [544, 194] width 218 height 41
click at [718, 209] on div "**********" at bounding box center [587, 572] width 317 height 932
click at [802, 78] on span "Guardar borrador" at bounding box center [810, 73] width 71 height 10
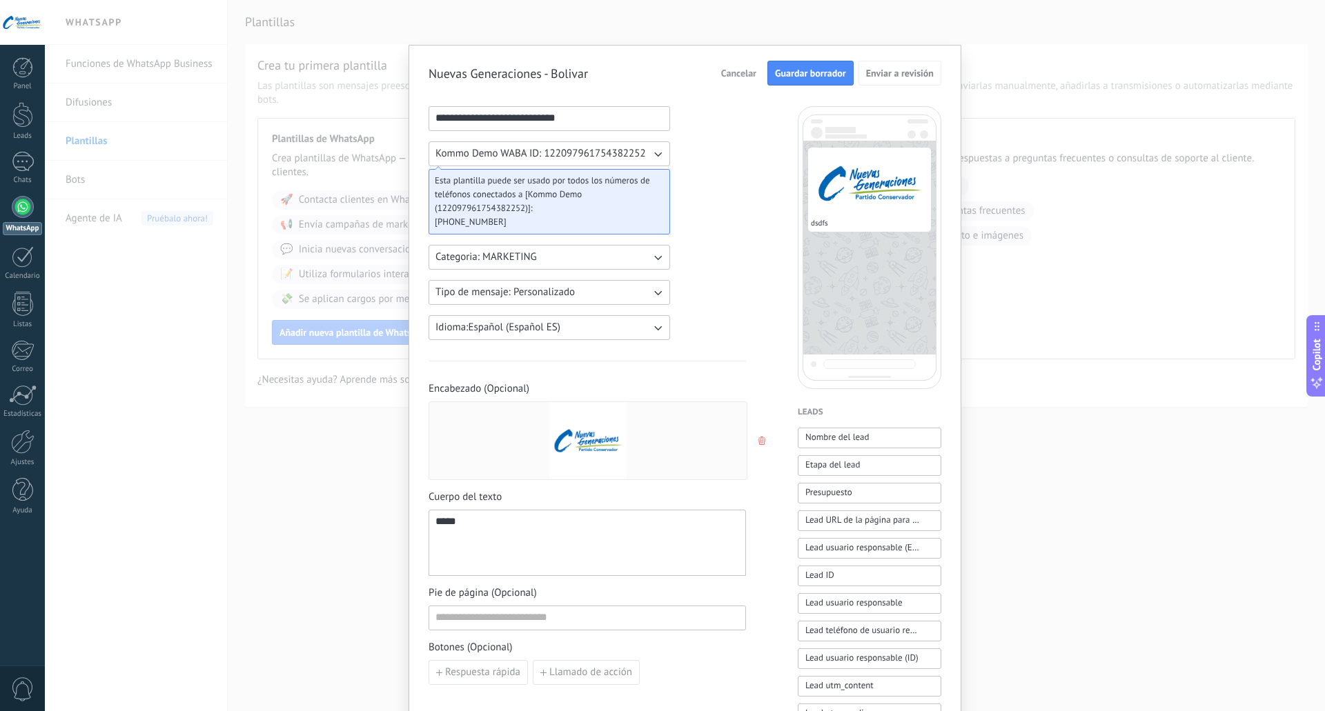
click at [819, 70] on span "Guardar borrador" at bounding box center [810, 73] width 71 height 10
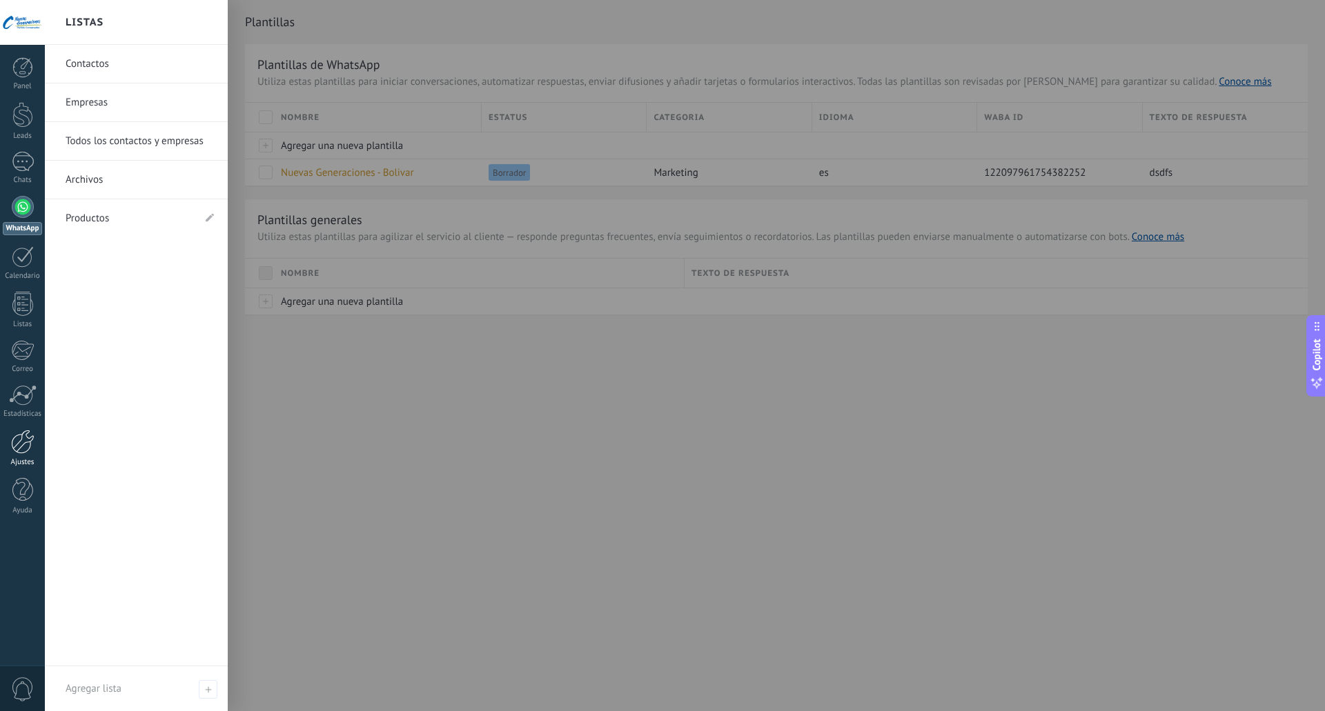
click at [17, 446] on div at bounding box center [22, 442] width 23 height 24
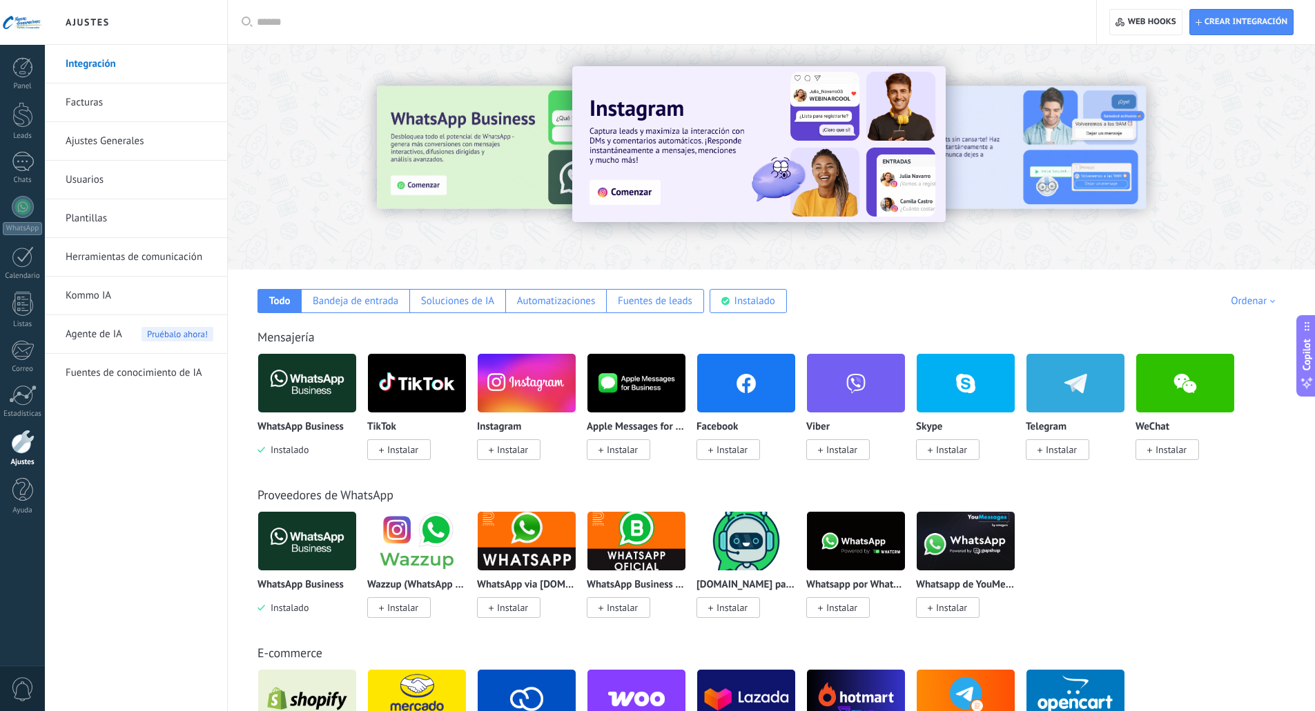
click at [183, 92] on link "Facturas" at bounding box center [140, 102] width 148 height 39
